Goal: Navigation & Orientation: Find specific page/section

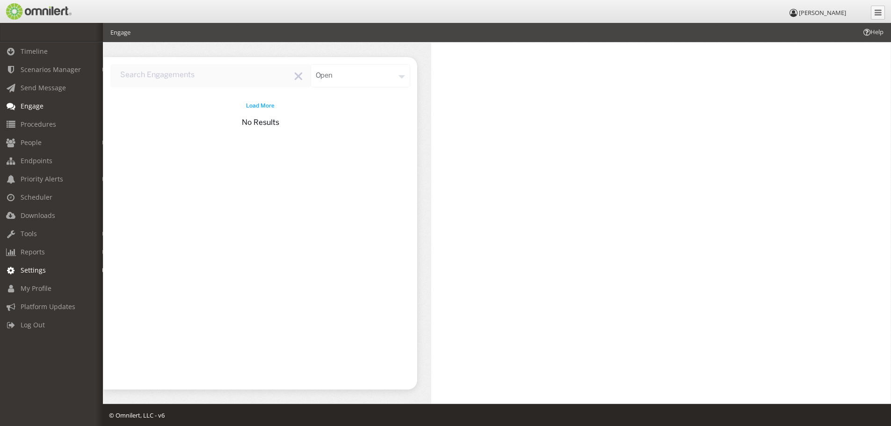
click at [37, 270] on span "Settings" at bounding box center [33, 270] width 25 height 9
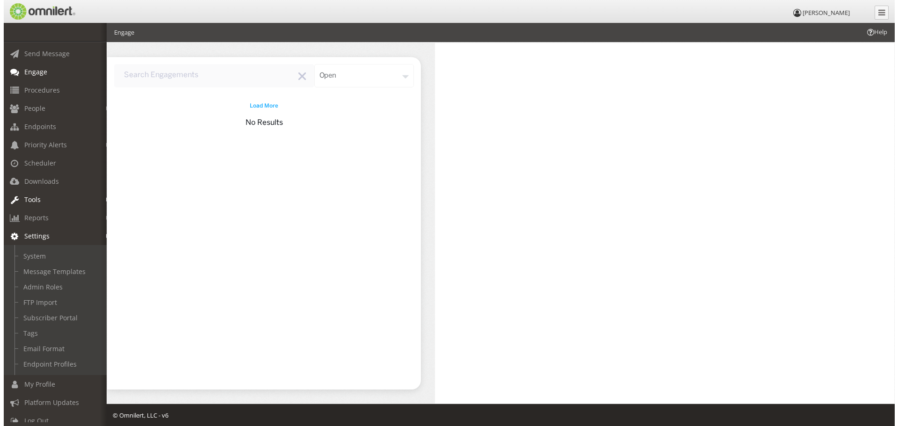
scroll to position [47, 0]
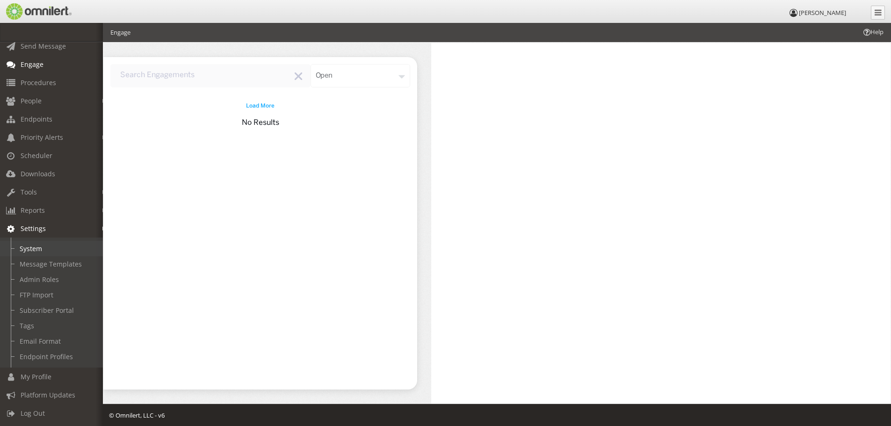
click at [36, 245] on link "System" at bounding box center [55, 248] width 111 height 15
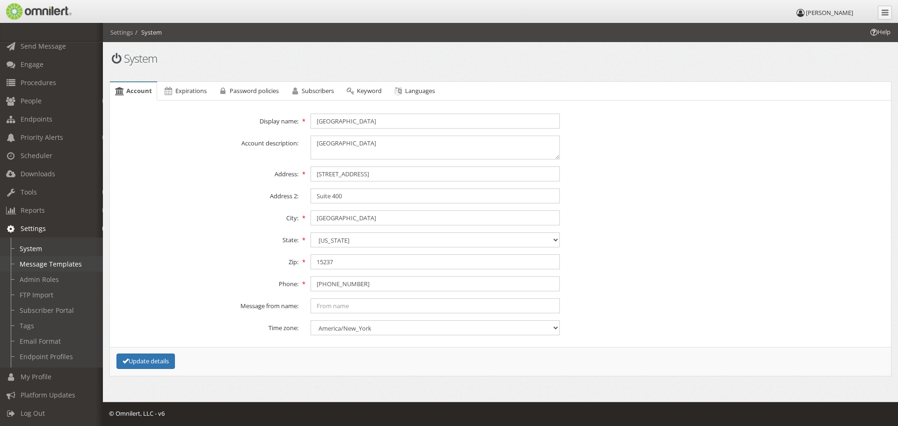
click at [59, 261] on link "Message Templates" at bounding box center [55, 263] width 111 height 15
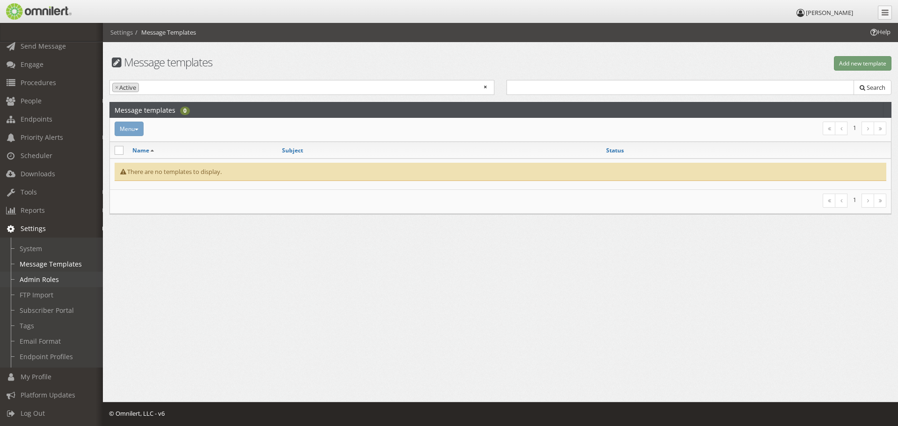
click at [54, 275] on link "Admin Roles" at bounding box center [55, 279] width 111 height 15
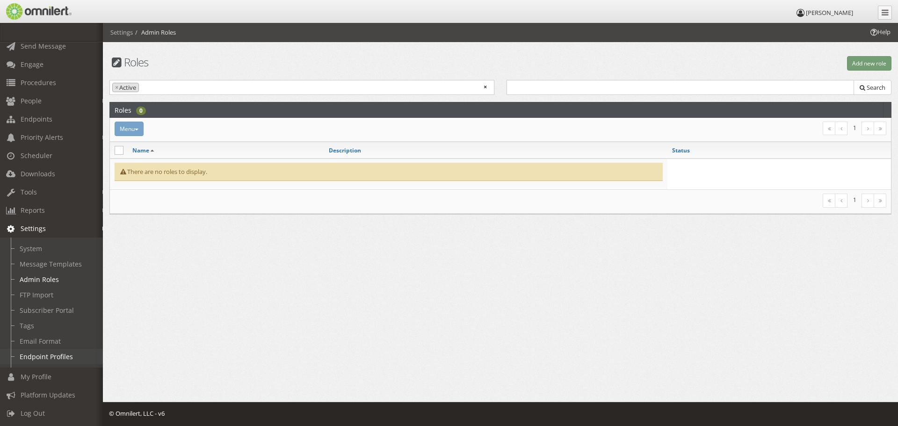
click at [64, 353] on link "Endpoint Profiles" at bounding box center [55, 356] width 111 height 15
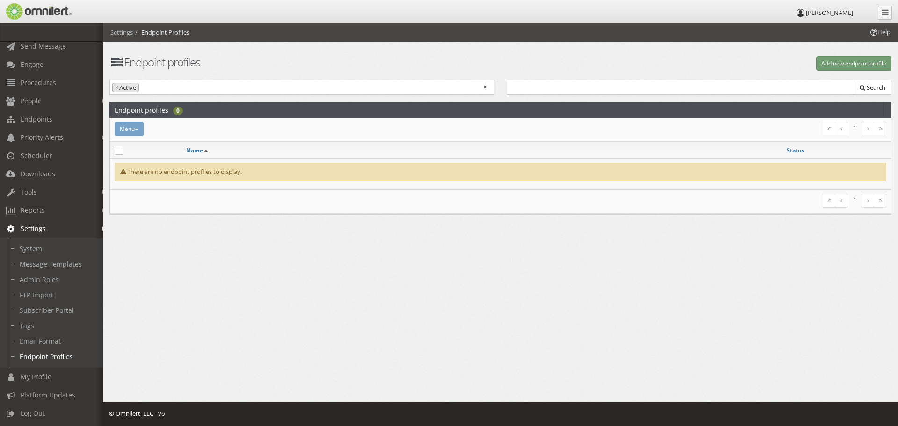
click at [102, 226] on em at bounding box center [104, 228] width 4 height 5
